Goal: Task Accomplishment & Management: Use online tool/utility

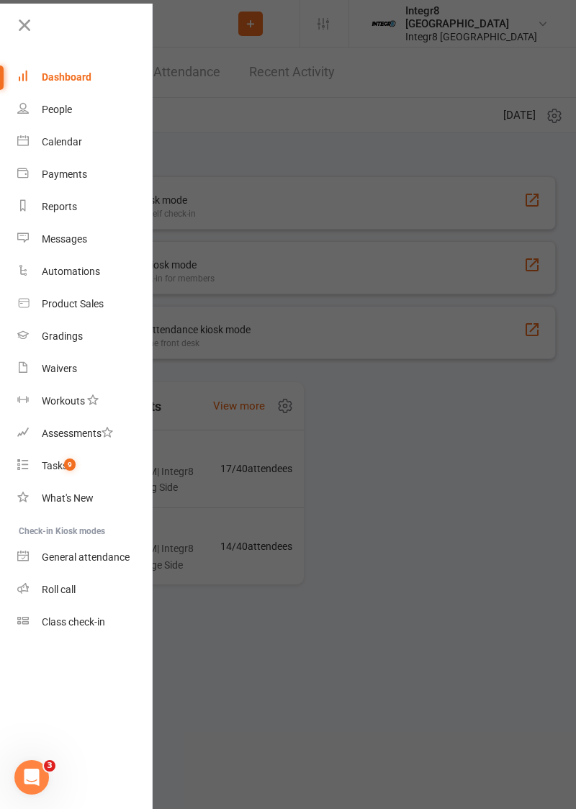
click at [481, 368] on div at bounding box center [288, 404] width 576 height 809
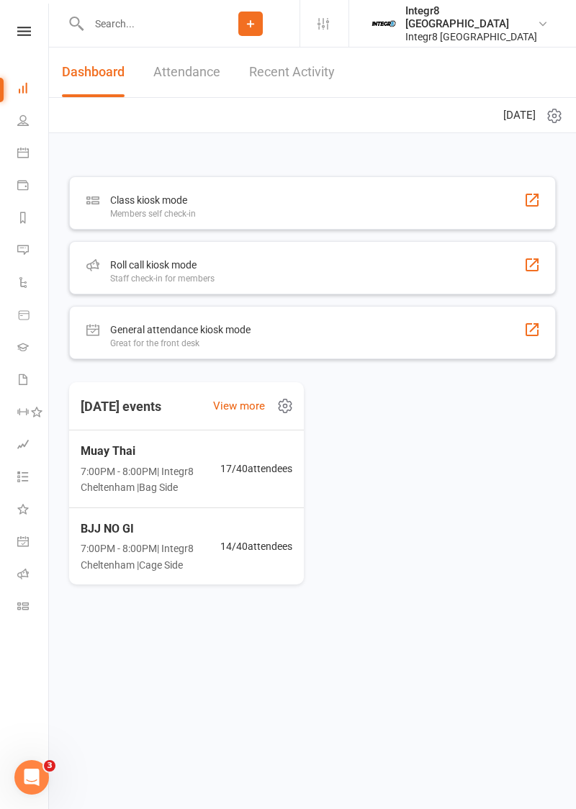
click at [481, 275] on div "Roll call kiosk mode Staff check-in for members" at bounding box center [312, 267] width 486 height 53
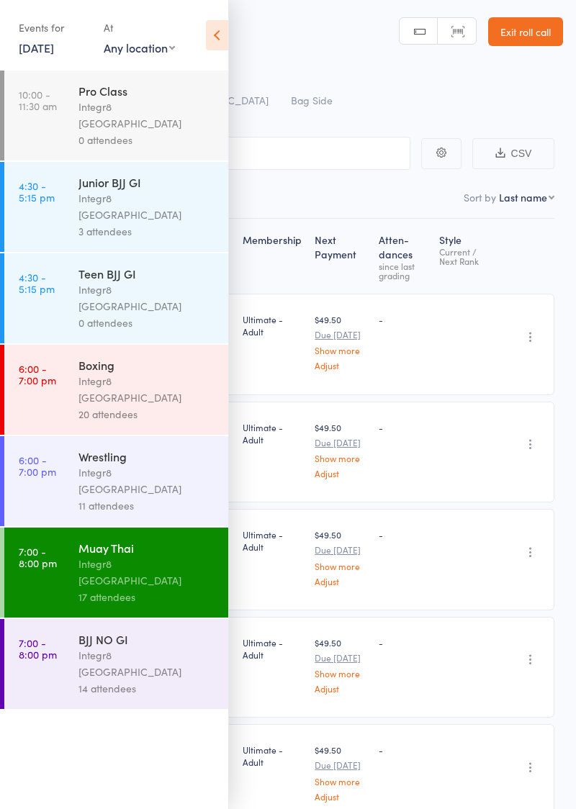
click at [196, 46] on div "Events for 14 Oct, 2025 14 Oct, 2025 October 2025 Sun Mon Tue Wed Thu Fri Sat 4…" at bounding box center [114, 36] width 228 height 73
click at [149, 680] on div "14 attendees" at bounding box center [146, 688] width 137 height 17
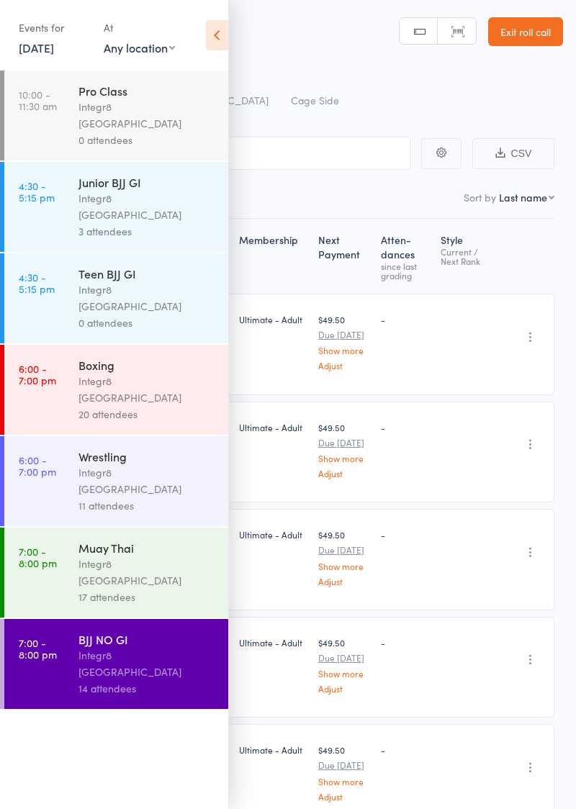
click at [227, 22] on icon at bounding box center [217, 35] width 22 height 30
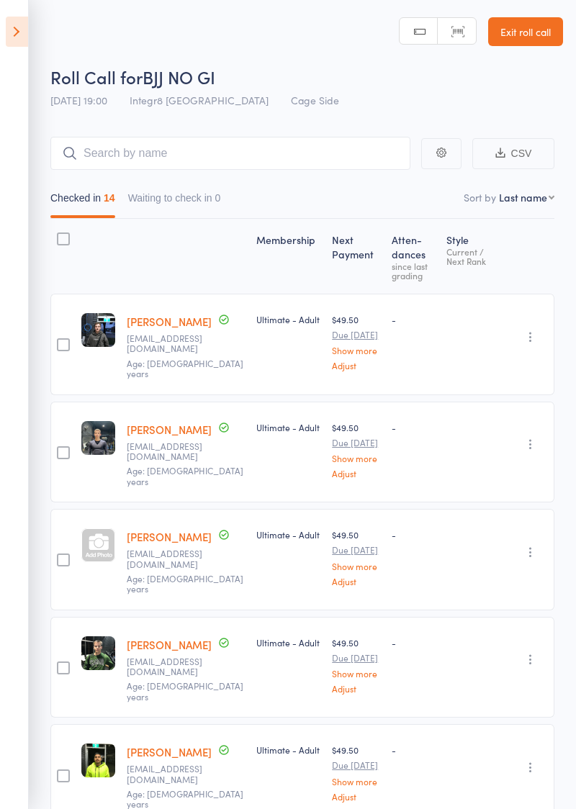
click at [540, 196] on select "First name Last name Birthday today? Behind on payments? Check in time Next pay…" at bounding box center [526, 197] width 55 height 14
select select "0"
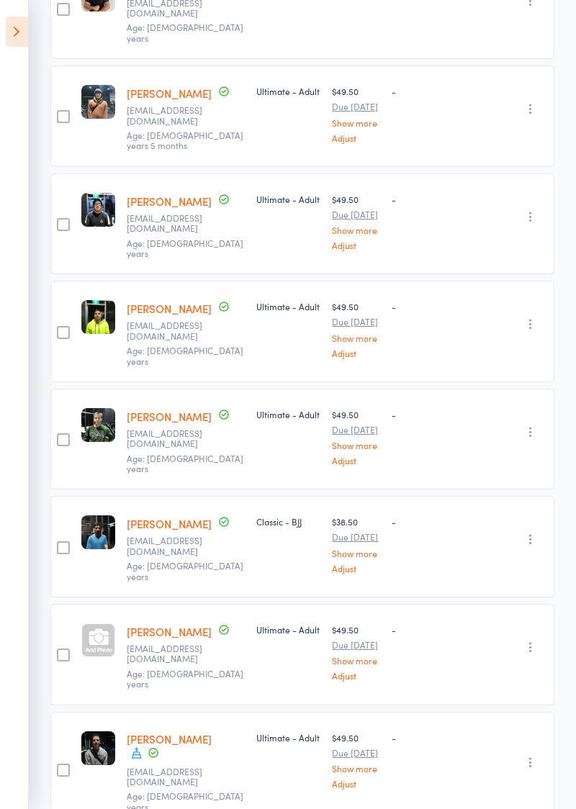
scroll to position [766, 0]
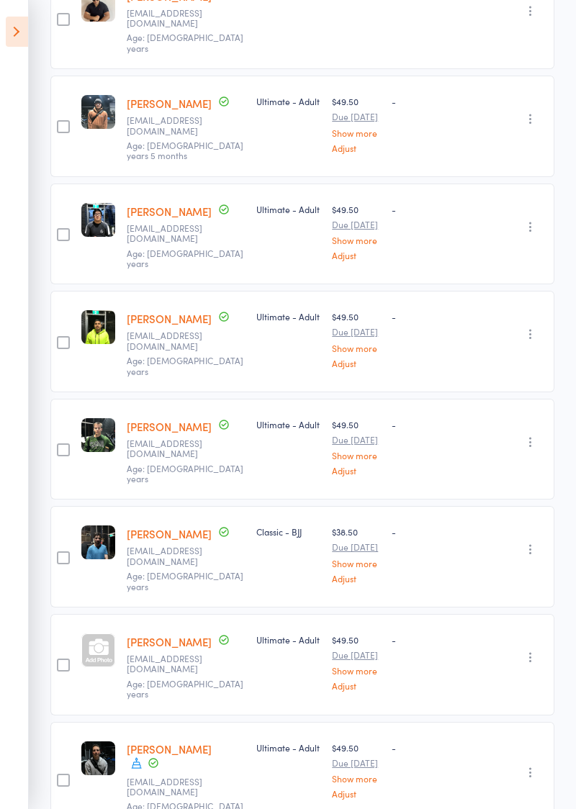
click at [140, 756] on icon at bounding box center [136, 762] width 13 height 13
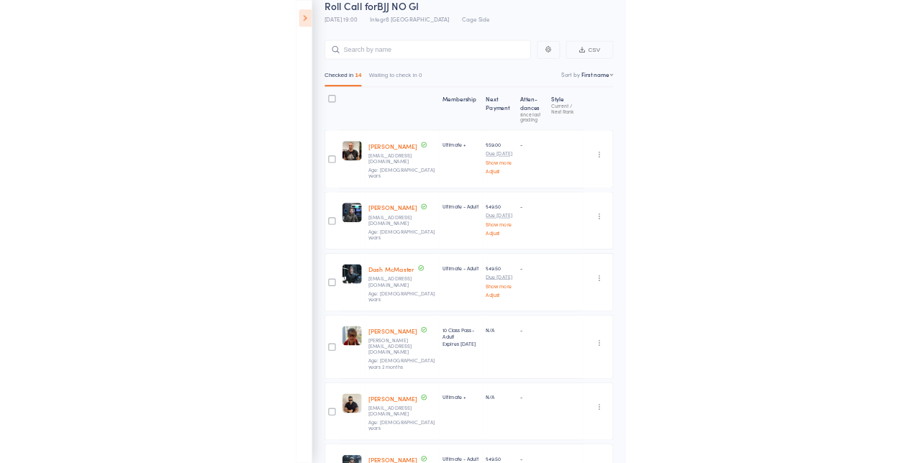
scroll to position [23, 0]
